Goal: Information Seeking & Learning: Learn about a topic

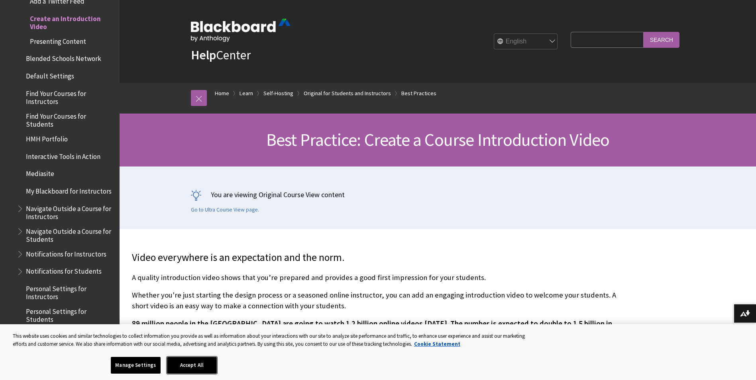
click at [190, 360] on button "Accept All" at bounding box center [192, 365] width 50 height 17
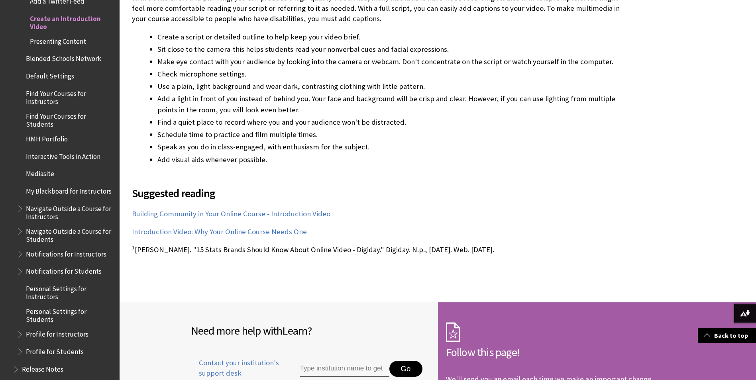
scroll to position [797, 0]
click at [70, 36] on span "Presenting Content" at bounding box center [58, 40] width 56 height 11
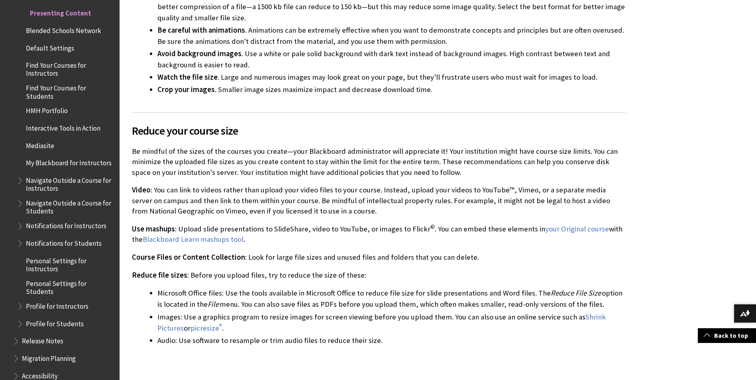
scroll to position [1754, 0]
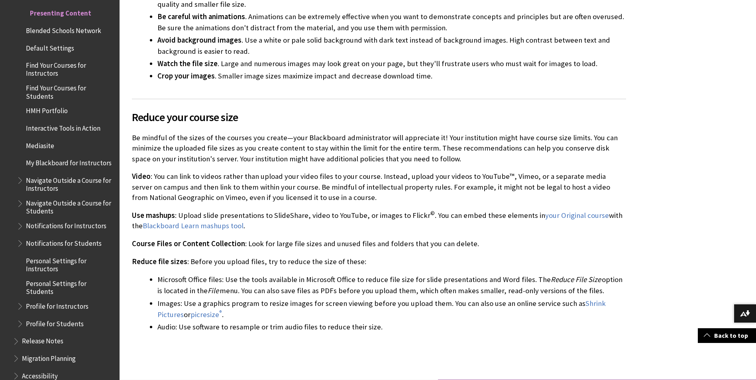
click at [84, 35] on span "Blended Schools Network" at bounding box center [63, 29] width 75 height 11
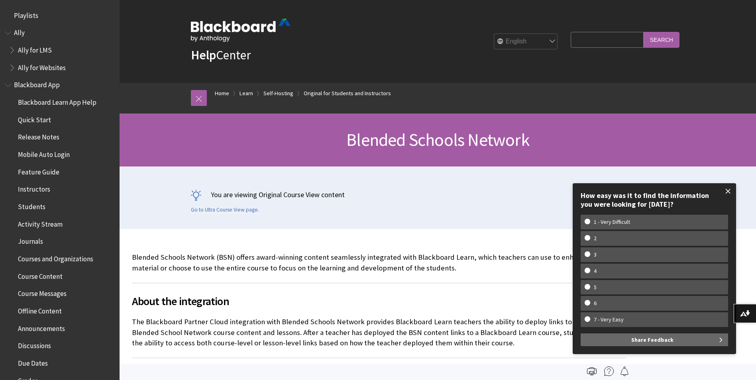
click at [728, 189] on span at bounding box center [728, 191] width 17 height 17
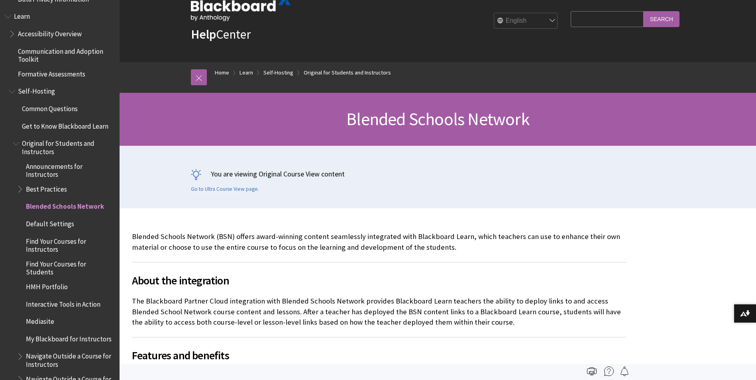
scroll to position [80, 0]
